Goal: Contribute content

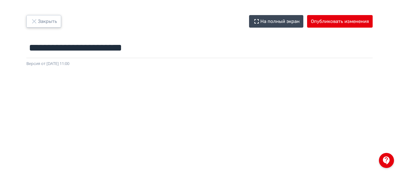
click at [51, 17] on button "Закрыть" at bounding box center [43, 21] width 35 height 13
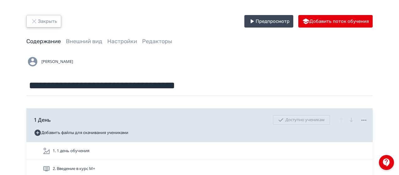
click at [51, 17] on button "Закрыть" at bounding box center [43, 21] width 35 height 13
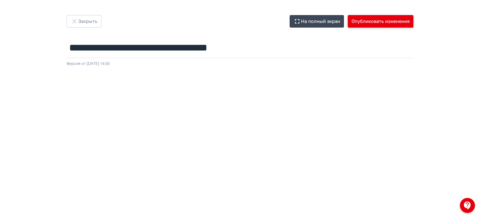
click at [410, 19] on button "Опубликовать изменения" at bounding box center [380, 21] width 66 height 13
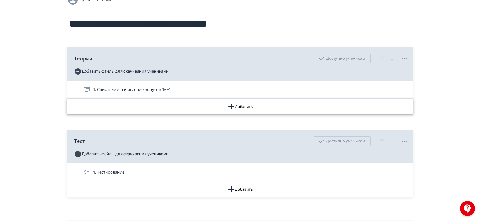
scroll to position [63, 0]
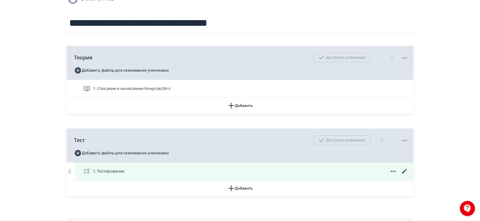
click at [405, 170] on icon at bounding box center [404, 171] width 5 height 5
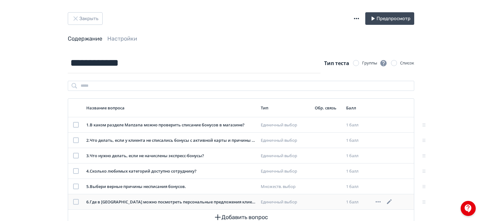
scroll to position [21, 0]
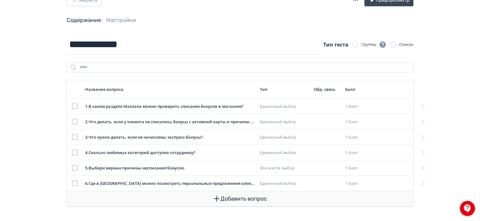
click at [229, 199] on button "Добавить вопрос" at bounding box center [240, 198] width 336 height 15
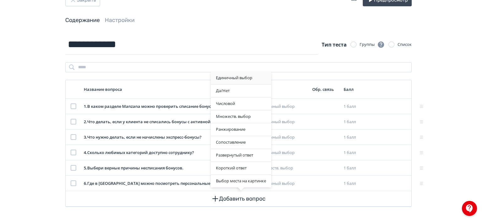
click at [242, 78] on div "Единичный выбор" at bounding box center [241, 78] width 60 height 13
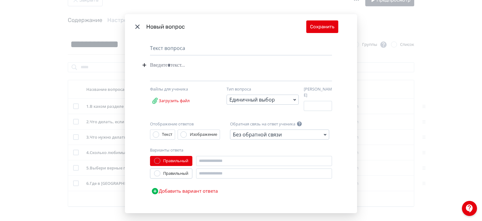
click at [182, 63] on div "Modal" at bounding box center [231, 65] width 163 height 12
